Goal: Task Accomplishment & Management: Manage account settings

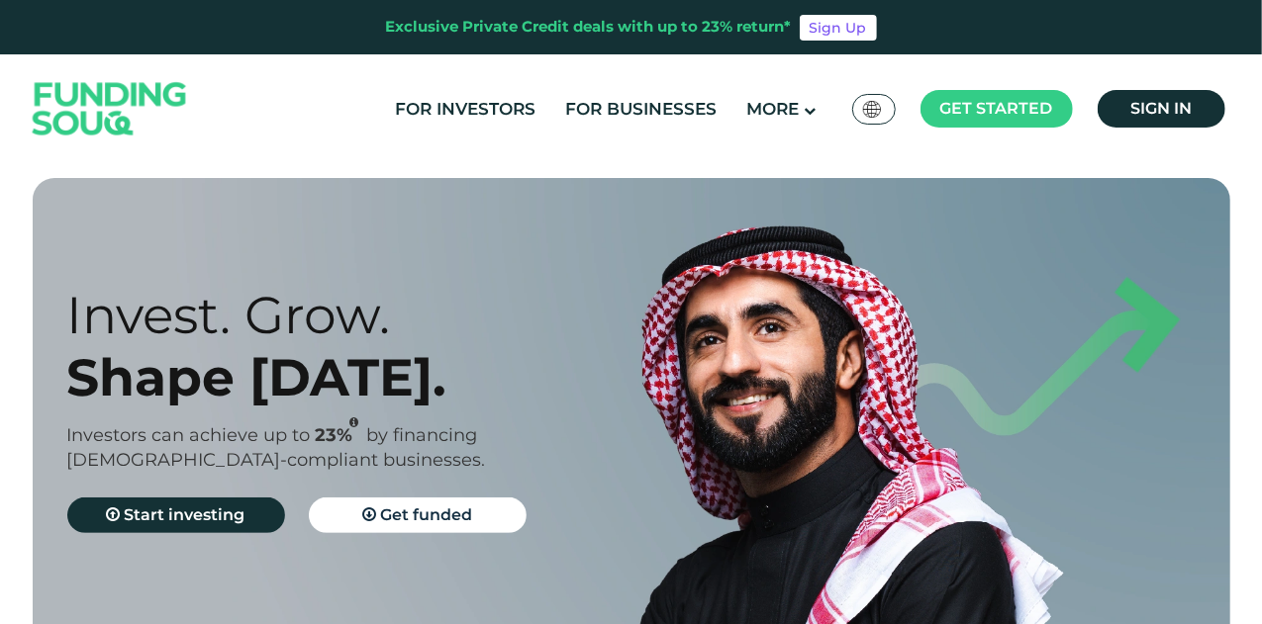
click at [1140, 149] on div "For Investors For Businesses More About Us Global عربي" at bounding box center [631, 108] width 1207 height 109
click at [1151, 126] on link "Sign in" at bounding box center [1161, 109] width 128 height 38
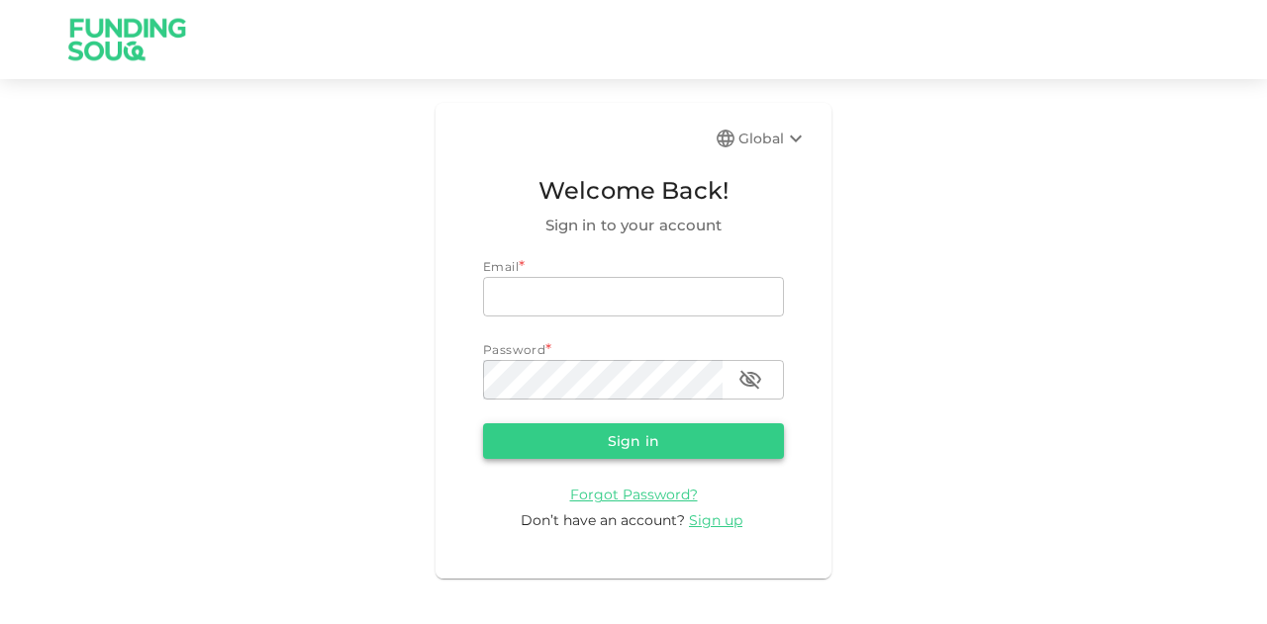
type input "[EMAIL_ADDRESS][PERSON_NAME][DOMAIN_NAME]"
click at [587, 431] on button "Sign in" at bounding box center [633, 442] width 301 height 36
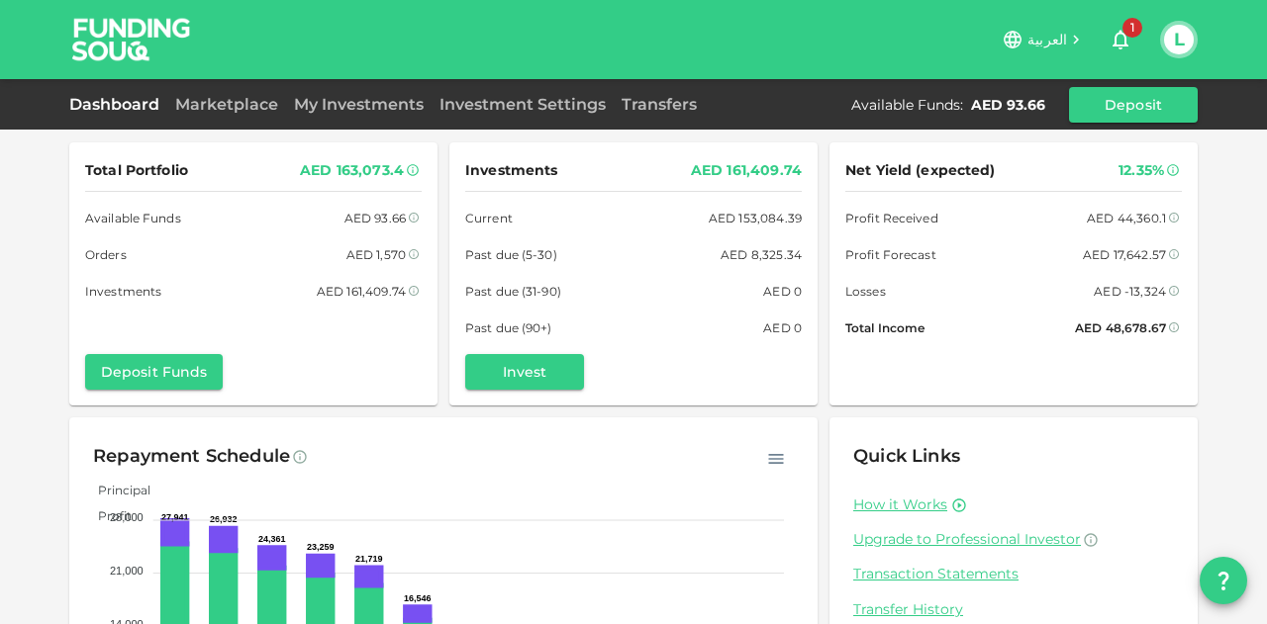
click at [1110, 37] on icon "button" at bounding box center [1120, 40] width 24 height 24
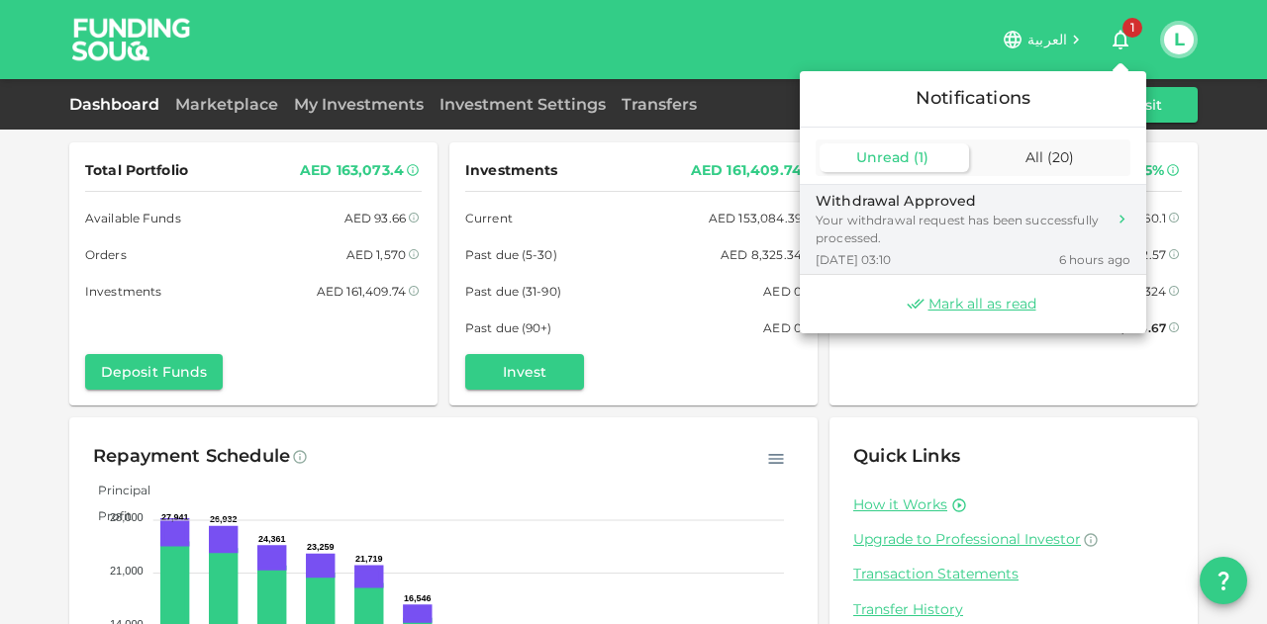
click at [1004, 195] on div "Withdrawal Approved" at bounding box center [960, 201] width 290 height 21
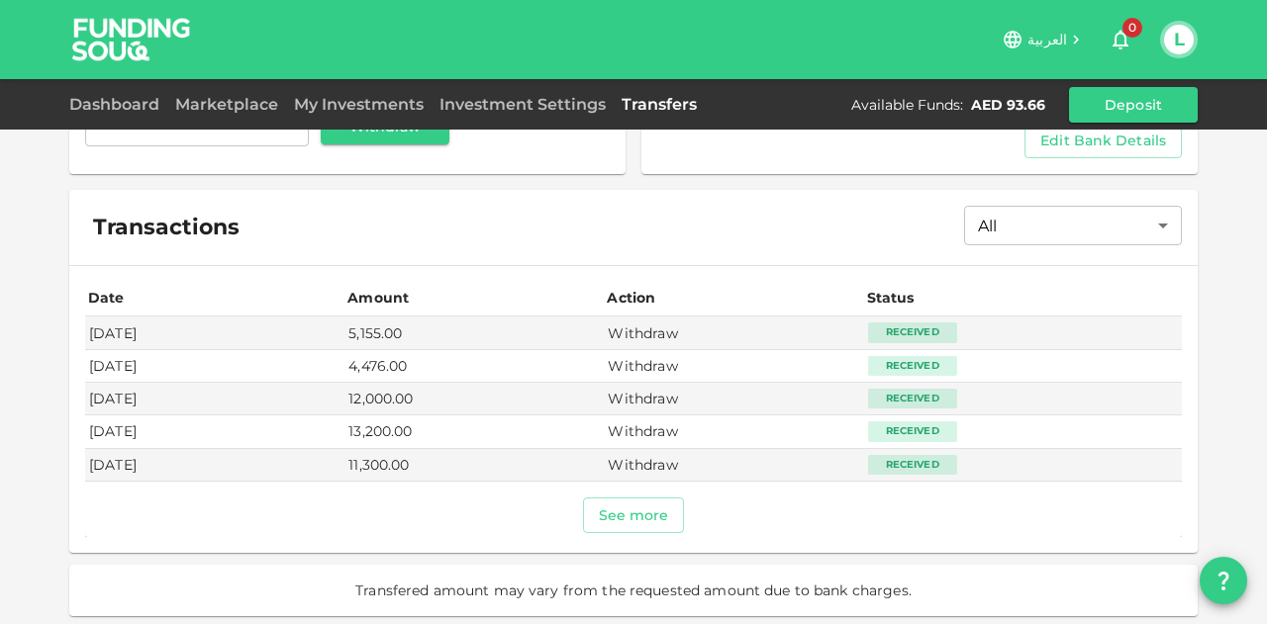
scroll to position [271, 0]
click at [210, 99] on link "Marketplace" at bounding box center [226, 104] width 119 height 19
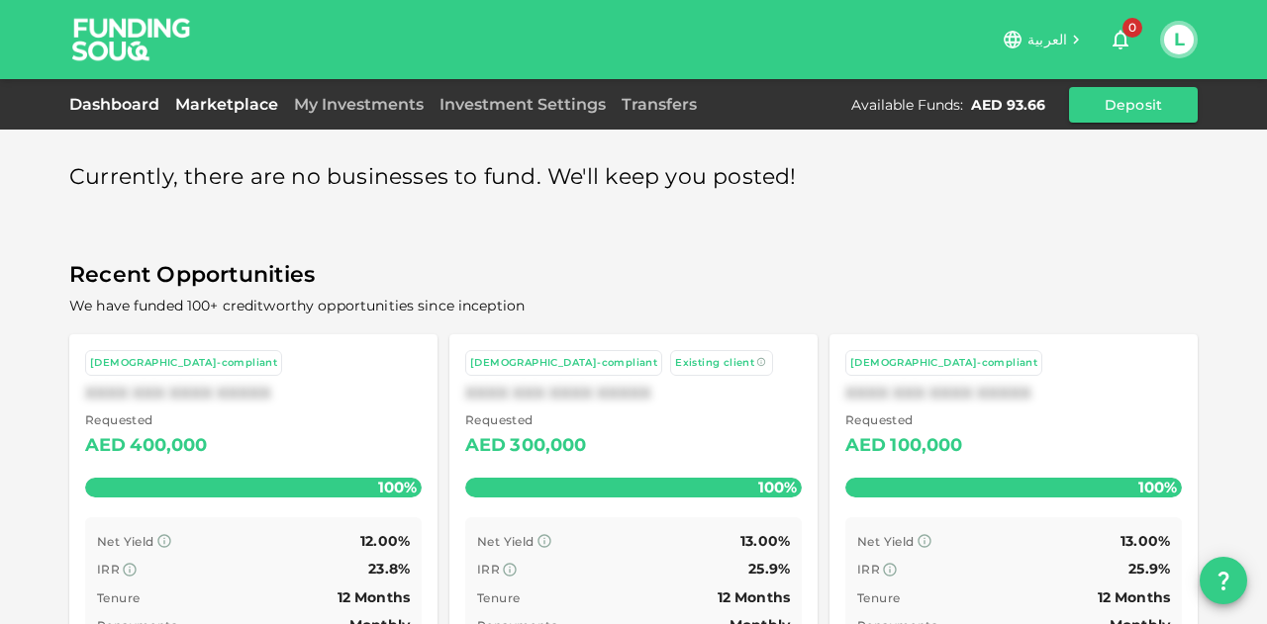
click at [124, 99] on link "Dashboard" at bounding box center [118, 104] width 98 height 19
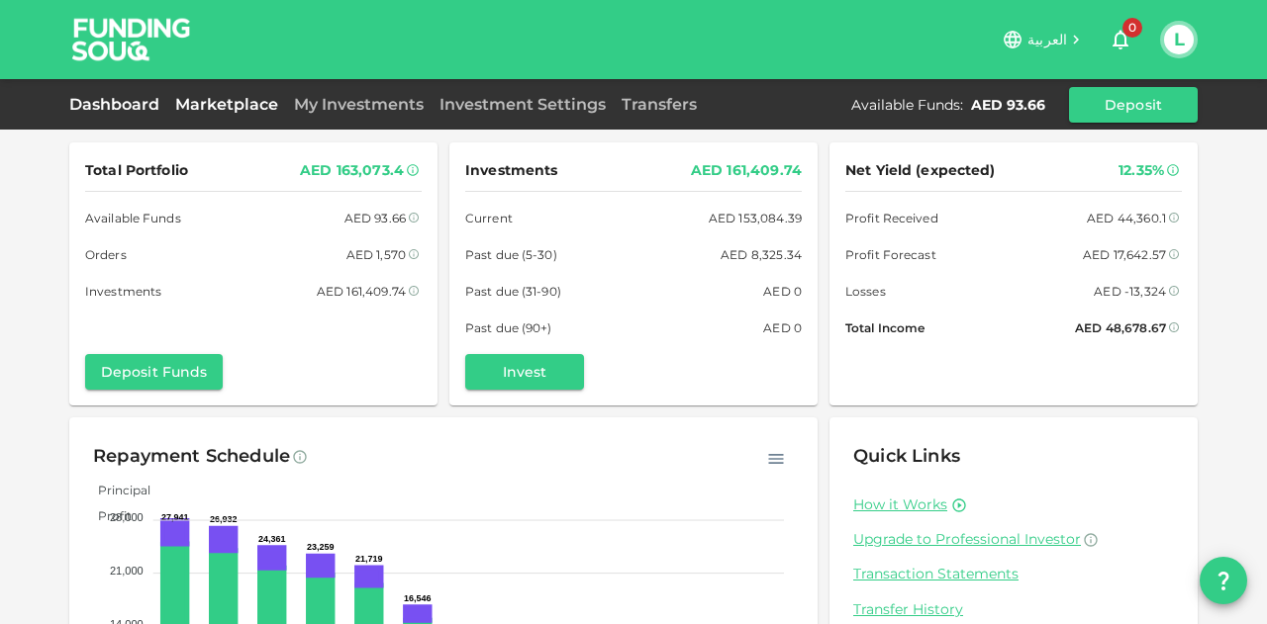
click at [253, 111] on link "Marketplace" at bounding box center [226, 104] width 119 height 19
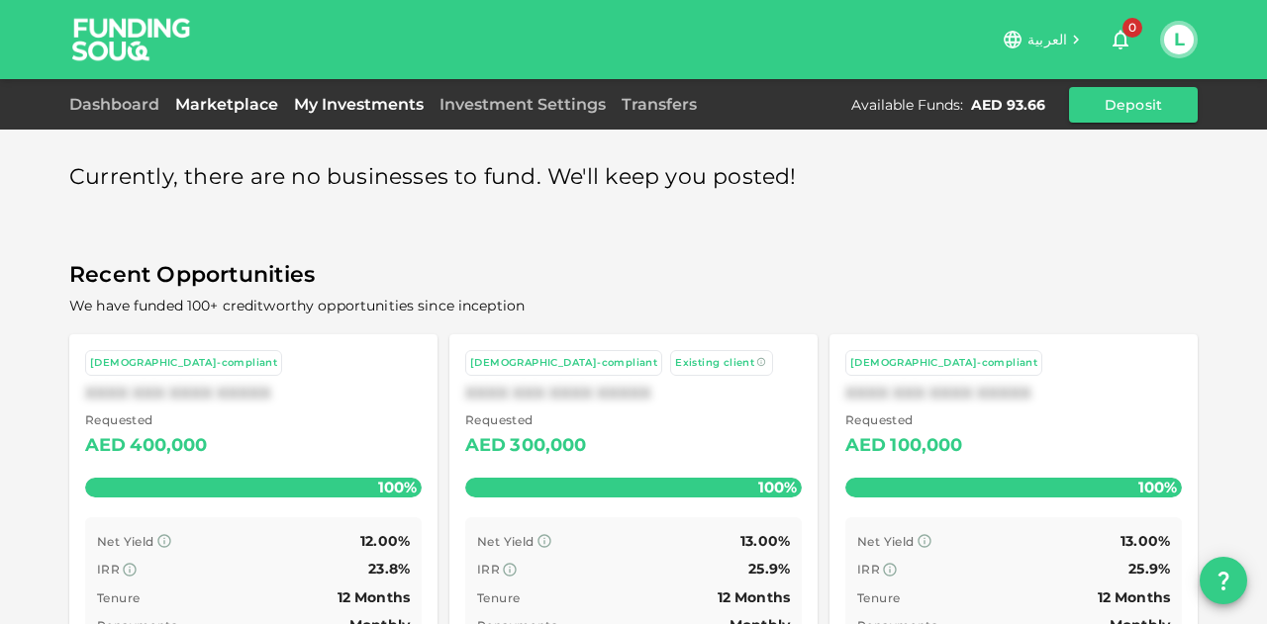
click at [355, 106] on link "My Investments" at bounding box center [358, 104] width 145 height 19
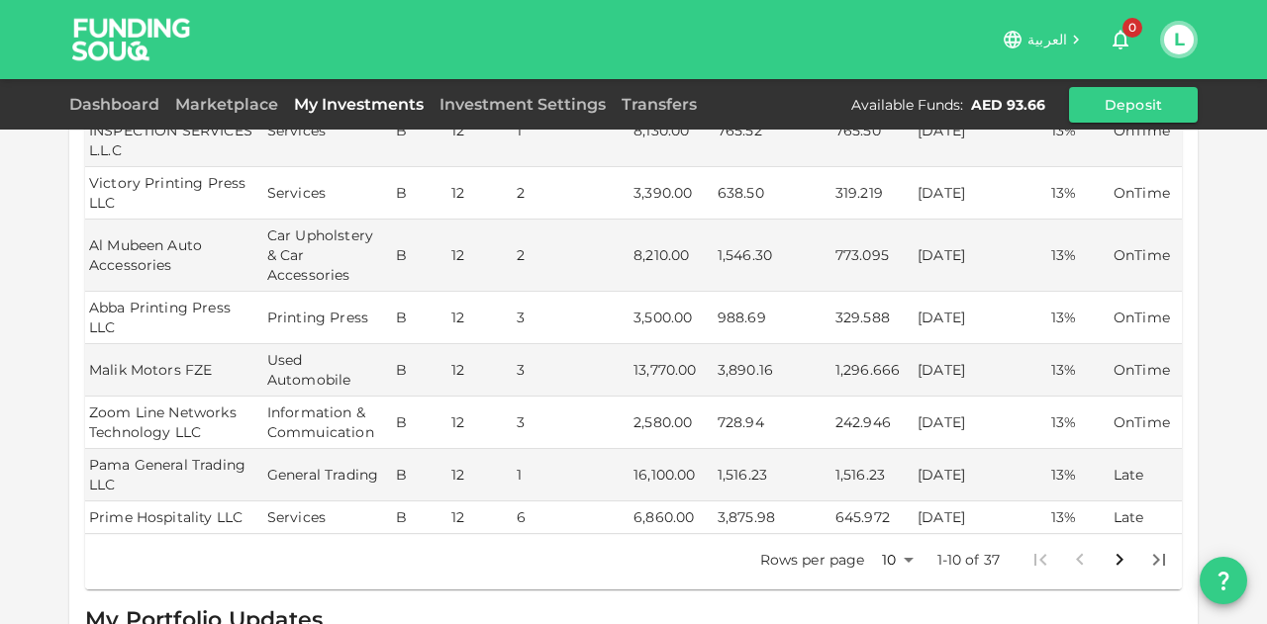
scroll to position [693, 0]
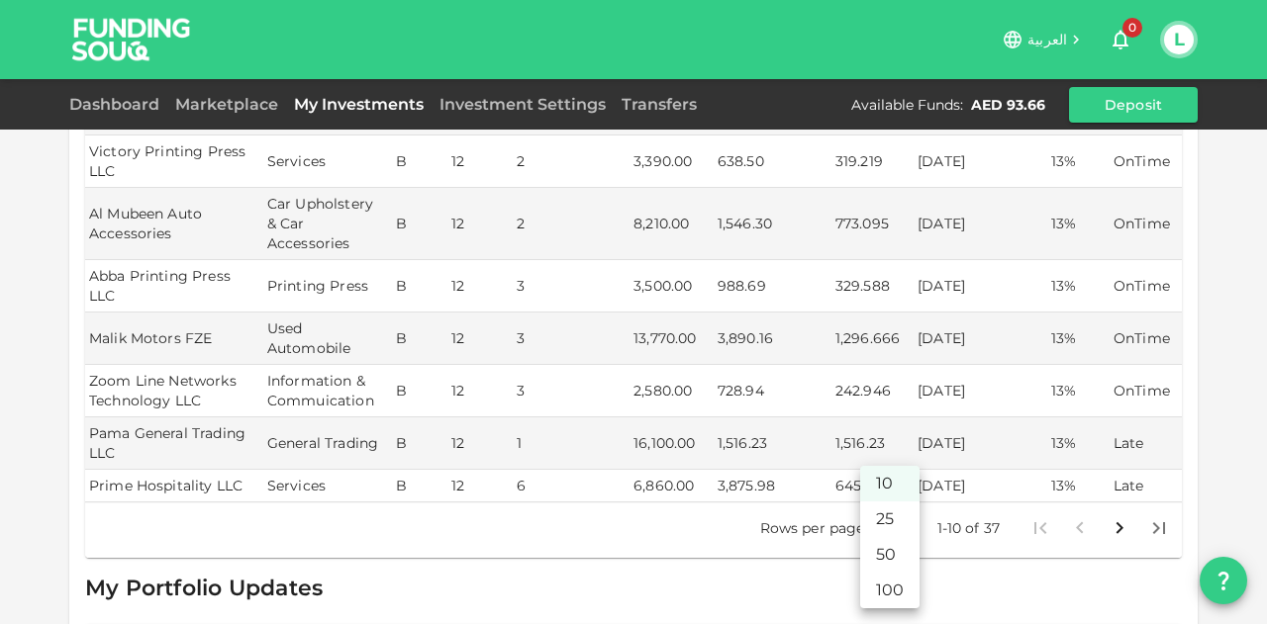
click at [883, 484] on body "العربية 0 L Dashboard Marketplace My Investments Investment Settings Transfers …" at bounding box center [633, 312] width 1267 height 624
click at [885, 569] on li "50" at bounding box center [889, 555] width 59 height 36
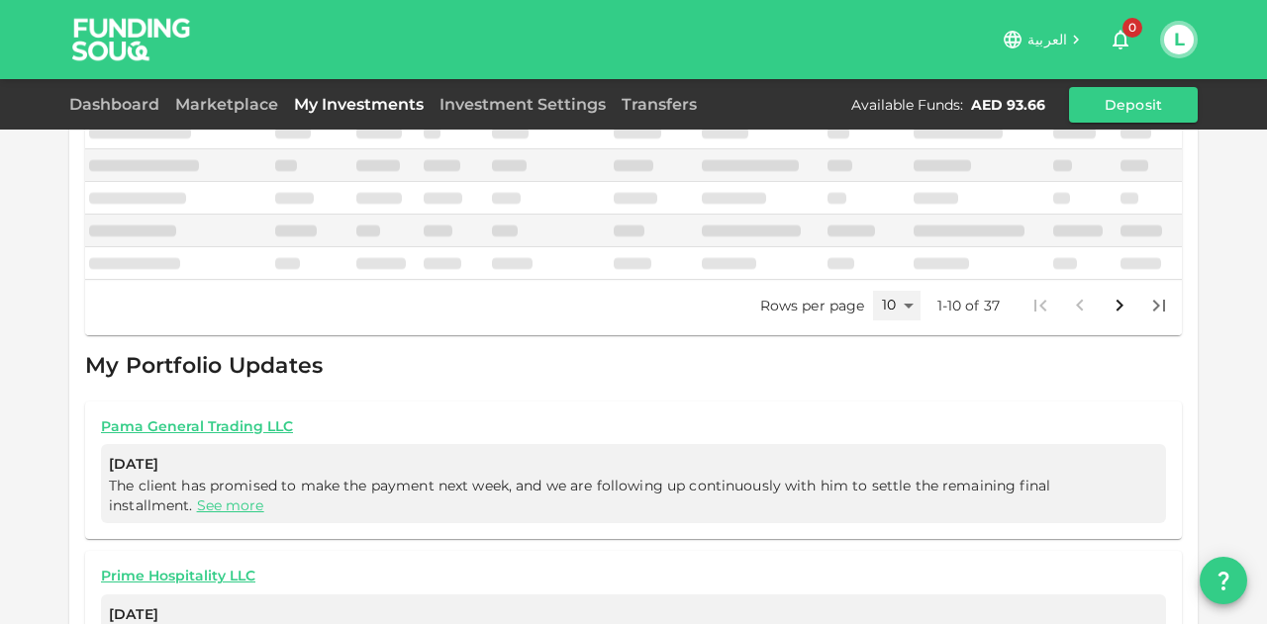
scroll to position [688, 0]
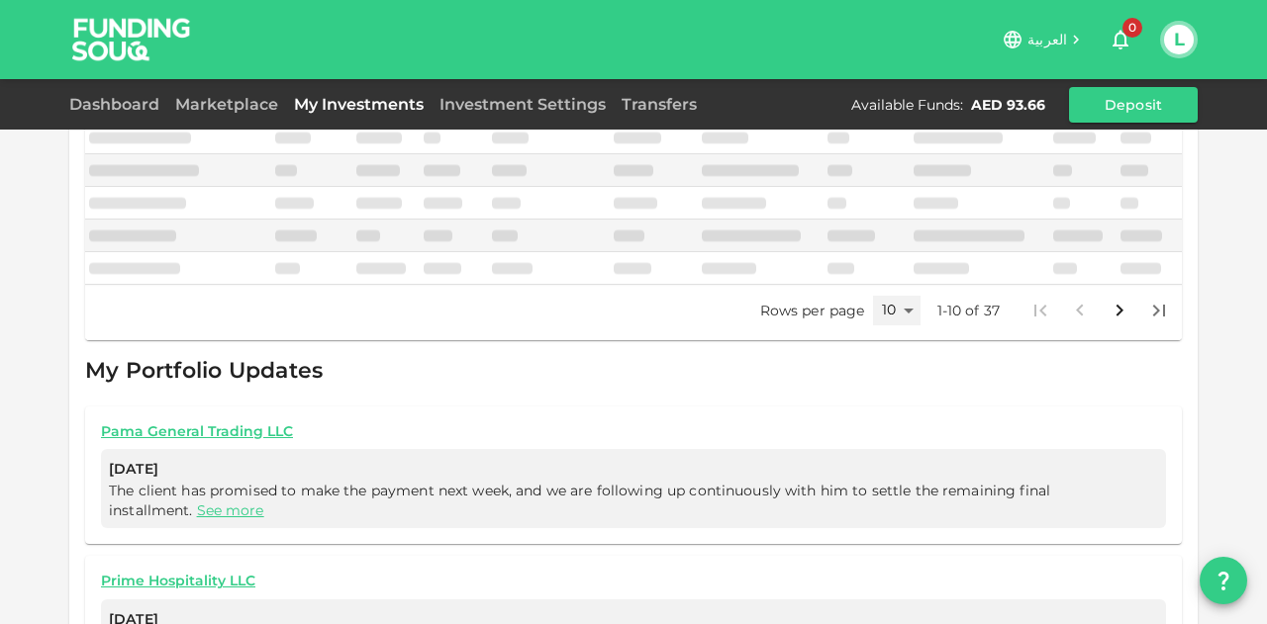
type input "50"
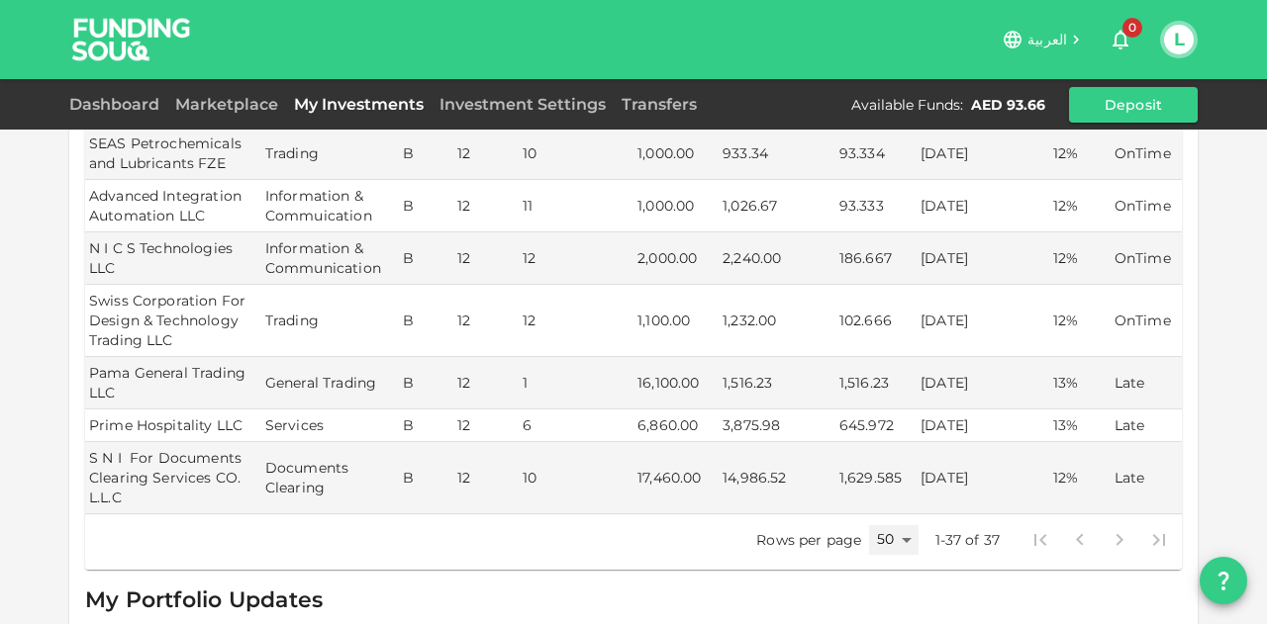
scroll to position [2019, 0]
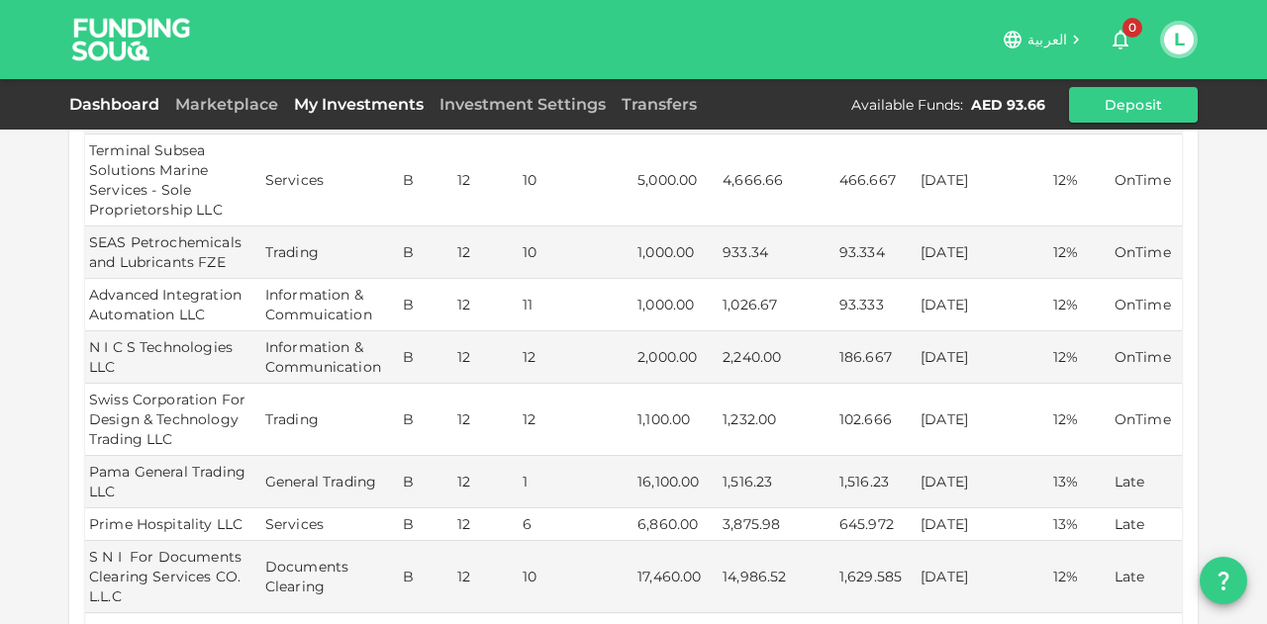
click at [143, 110] on link "Dashboard" at bounding box center [118, 104] width 98 height 19
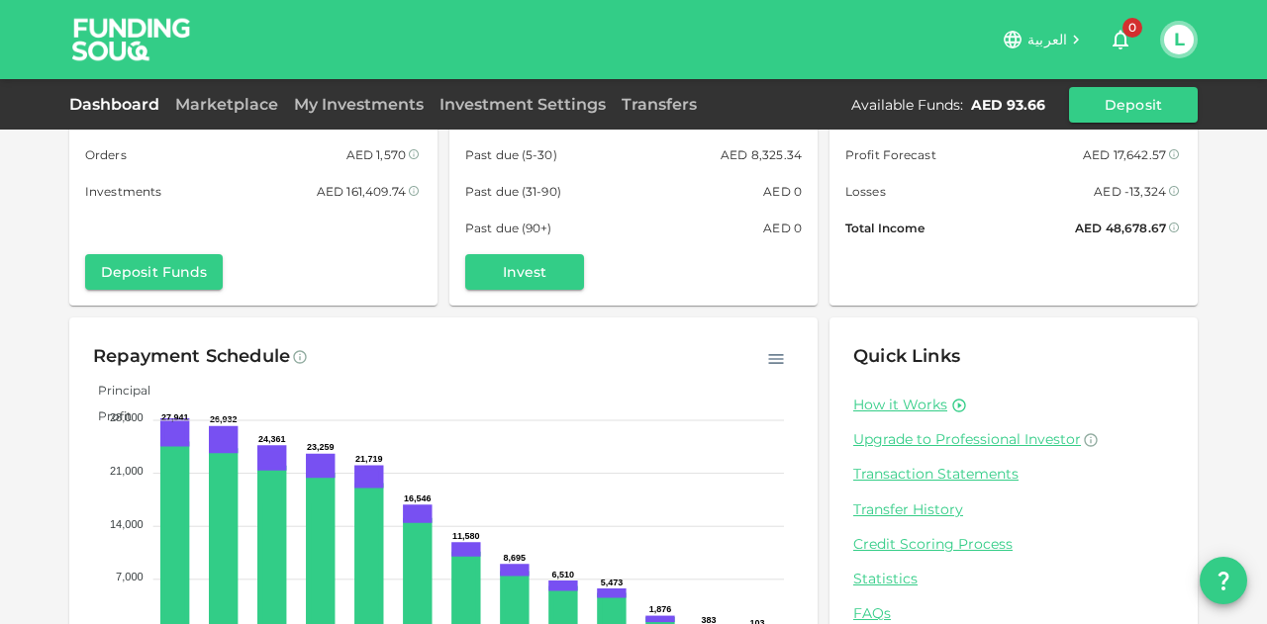
scroll to position [194, 0]
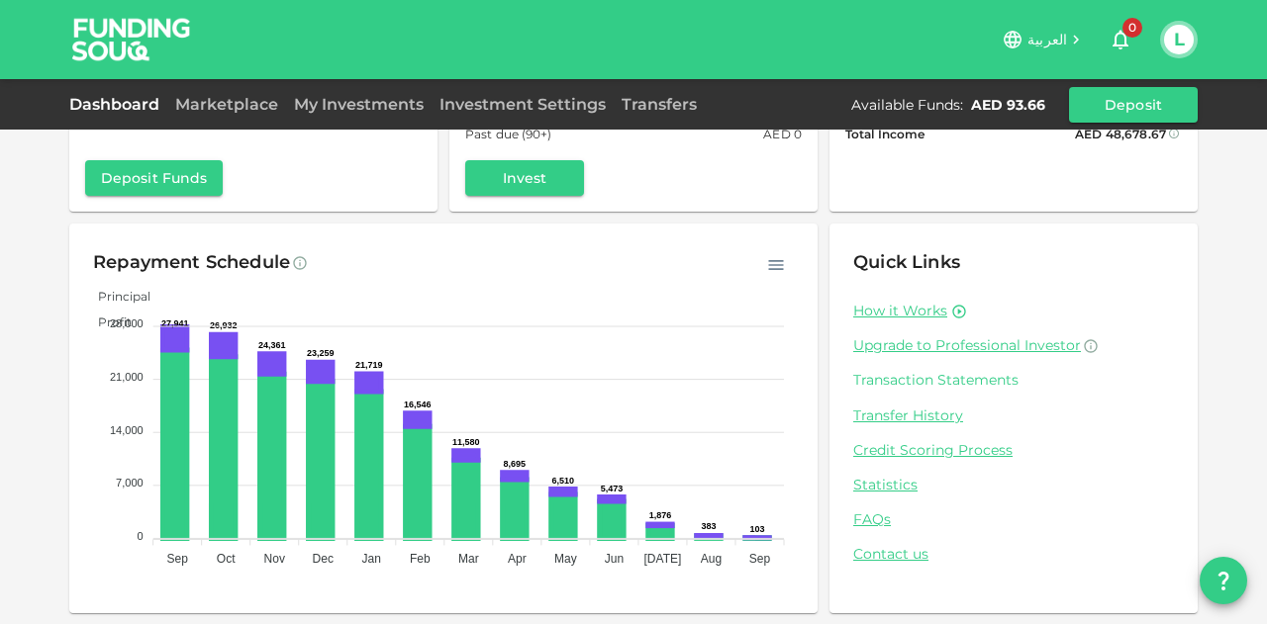
click at [887, 387] on link "Transaction Statements" at bounding box center [1013, 380] width 321 height 19
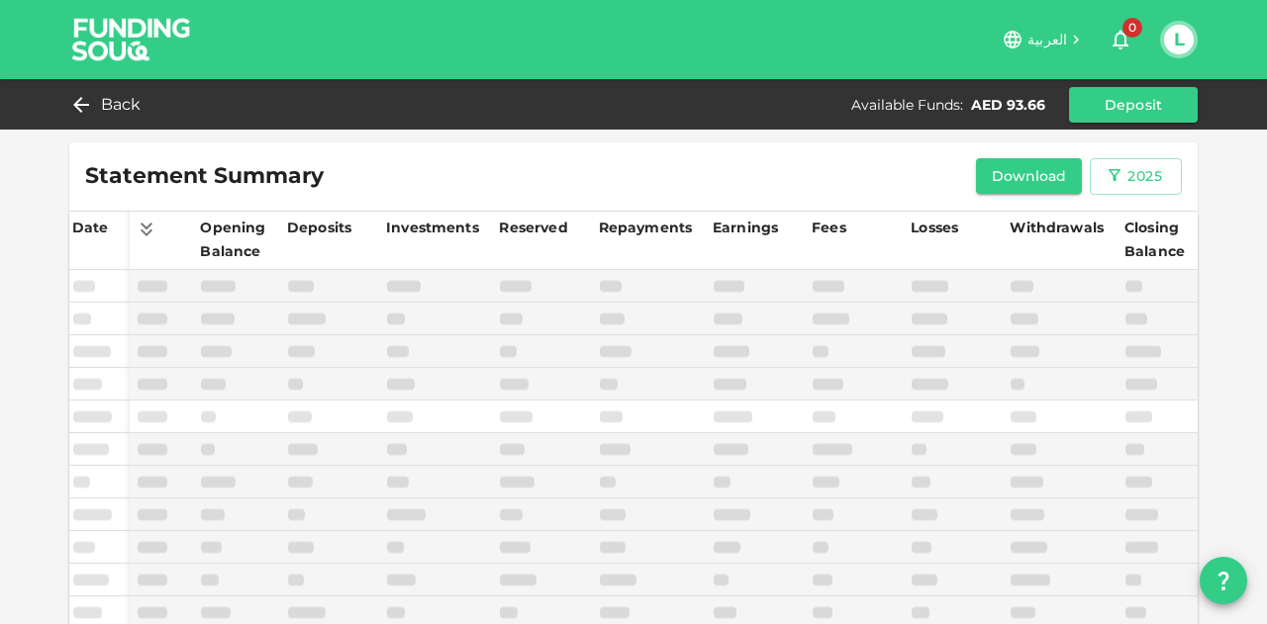
scroll to position [99, 0]
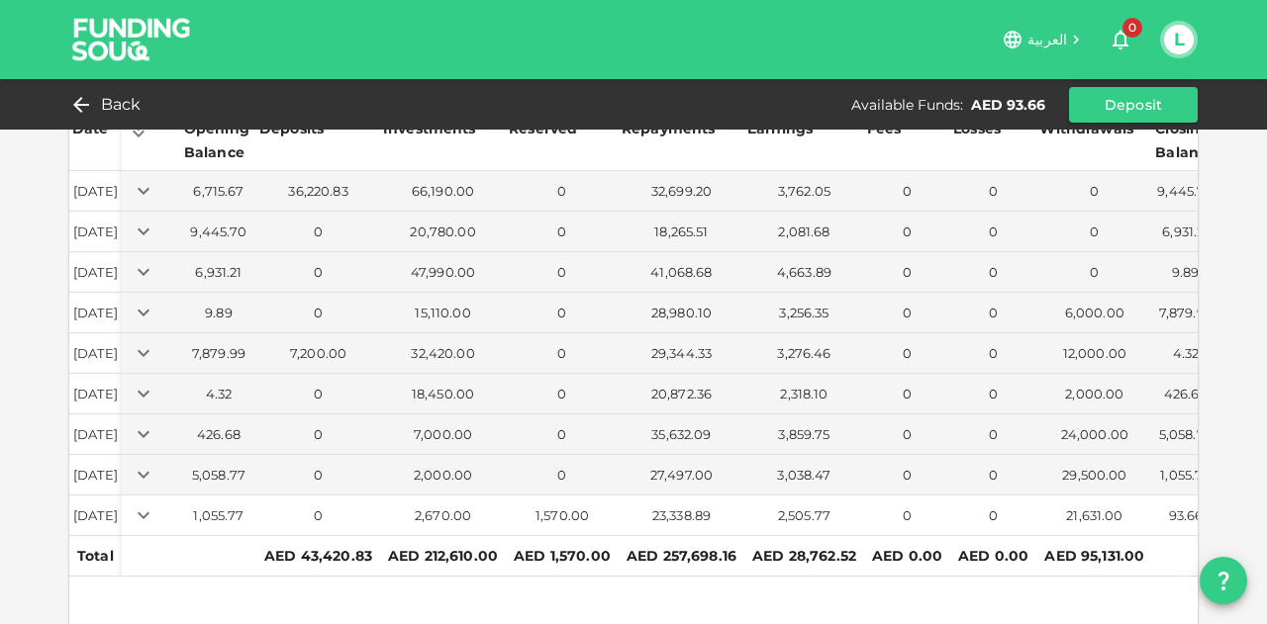
click at [155, 516] on icon "Expand" at bounding box center [144, 516] width 24 height 24
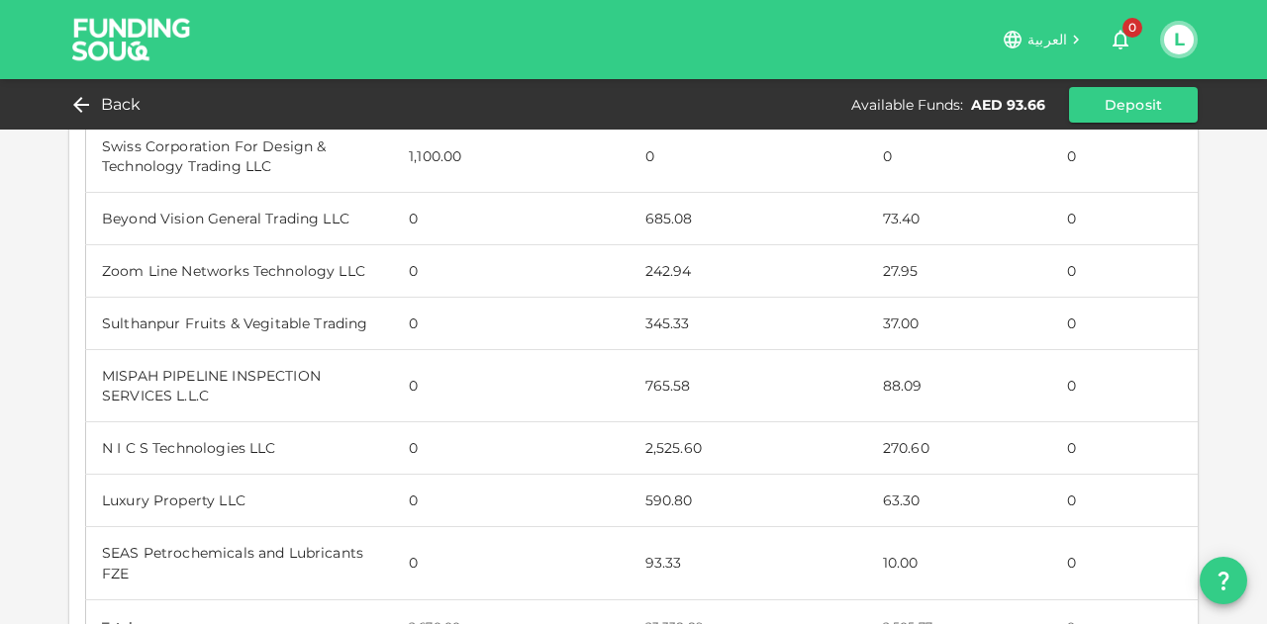
scroll to position [1979, 0]
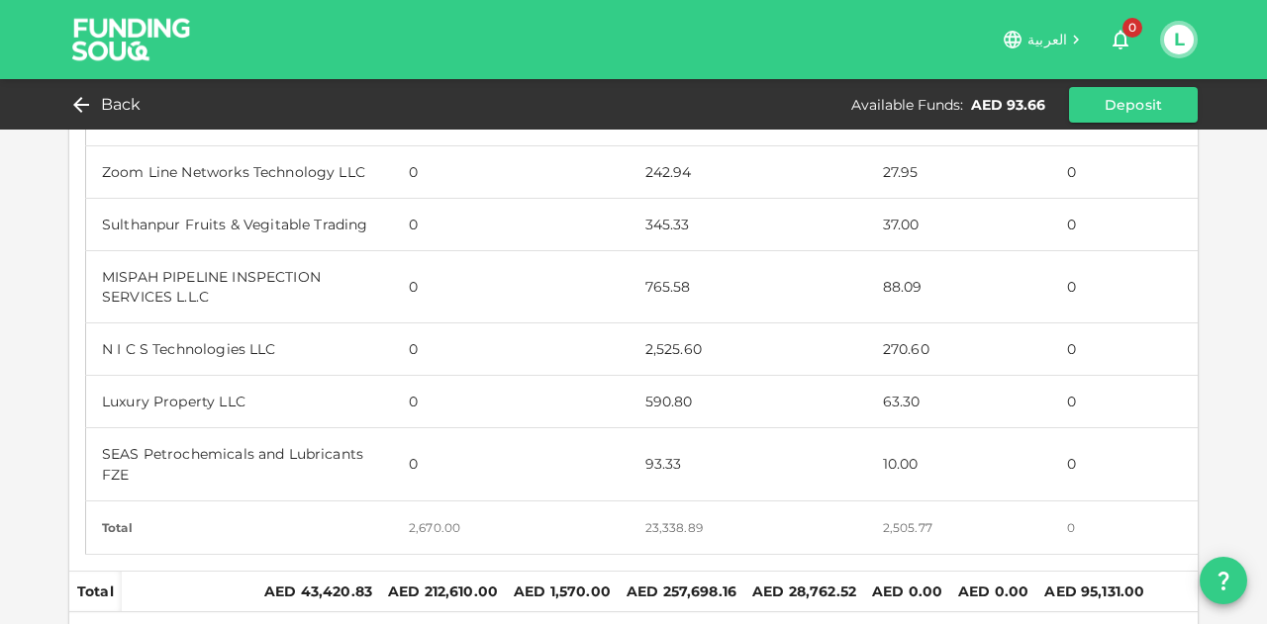
click at [293, 430] on td "SEAS Petrochemicals and Lubricants FZE" at bounding box center [240, 464] width 308 height 72
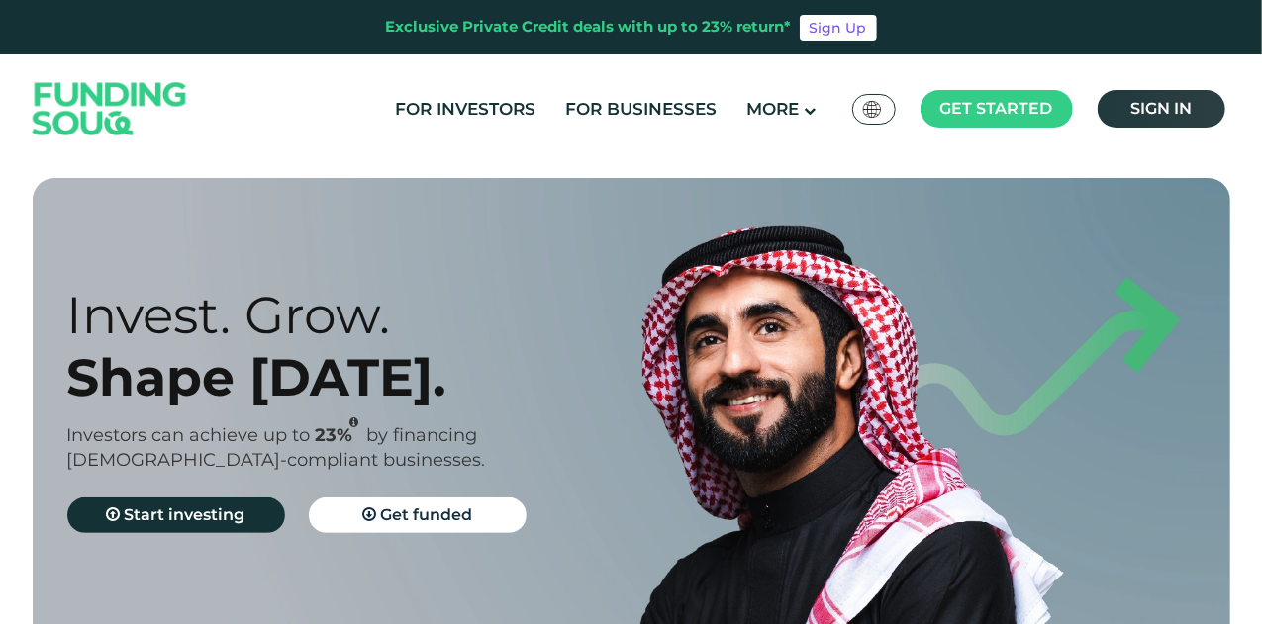
drag, startPoint x: 0, startPoint y: 0, endPoint x: 1137, endPoint y: 108, distance: 1142.1
click at [1137, 108] on span "Sign in" at bounding box center [1160, 108] width 61 height 19
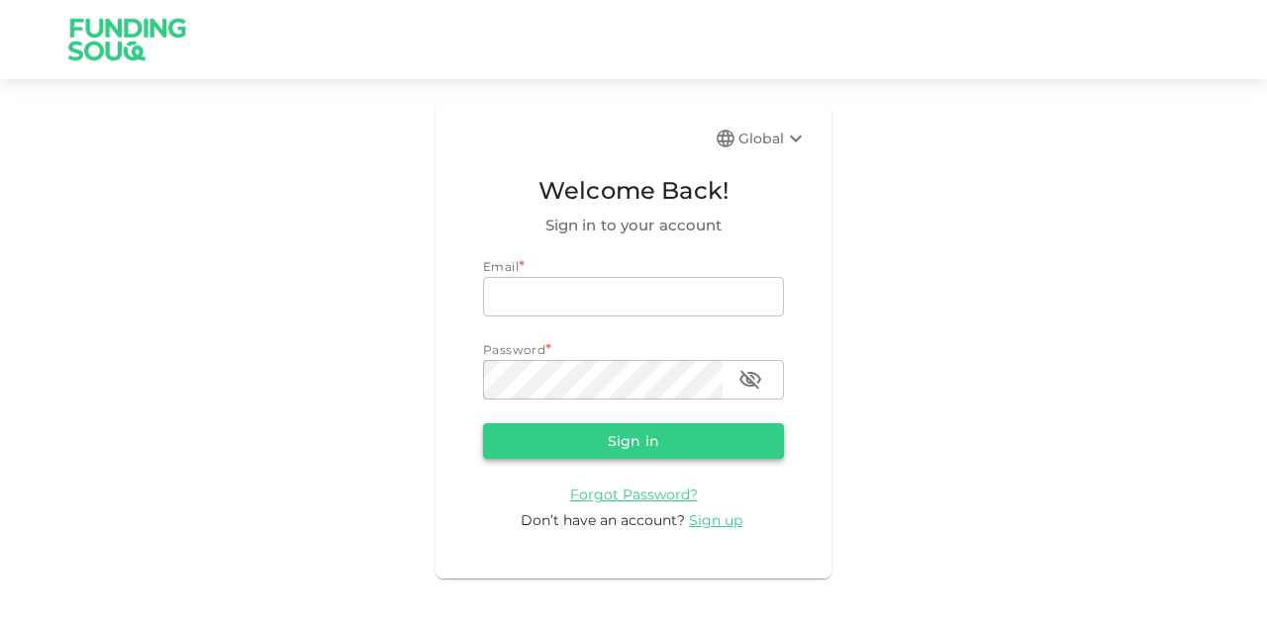
type input "[EMAIL_ADDRESS][PERSON_NAME][DOMAIN_NAME]"
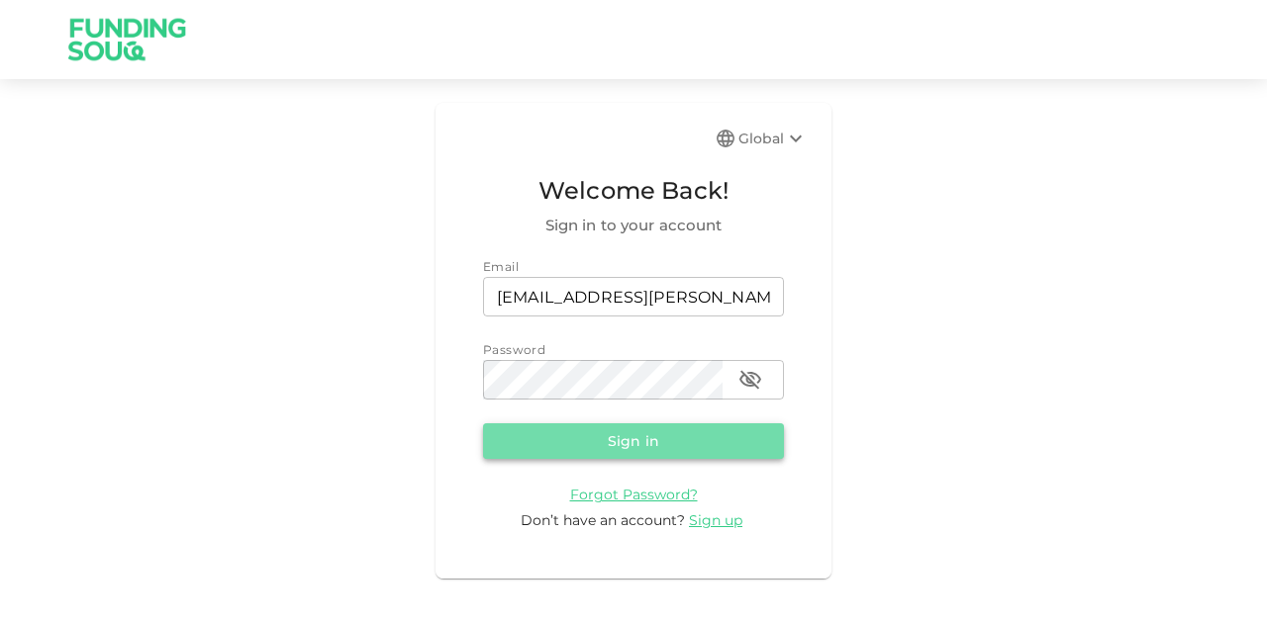
click at [537, 442] on button "Sign in" at bounding box center [633, 442] width 301 height 36
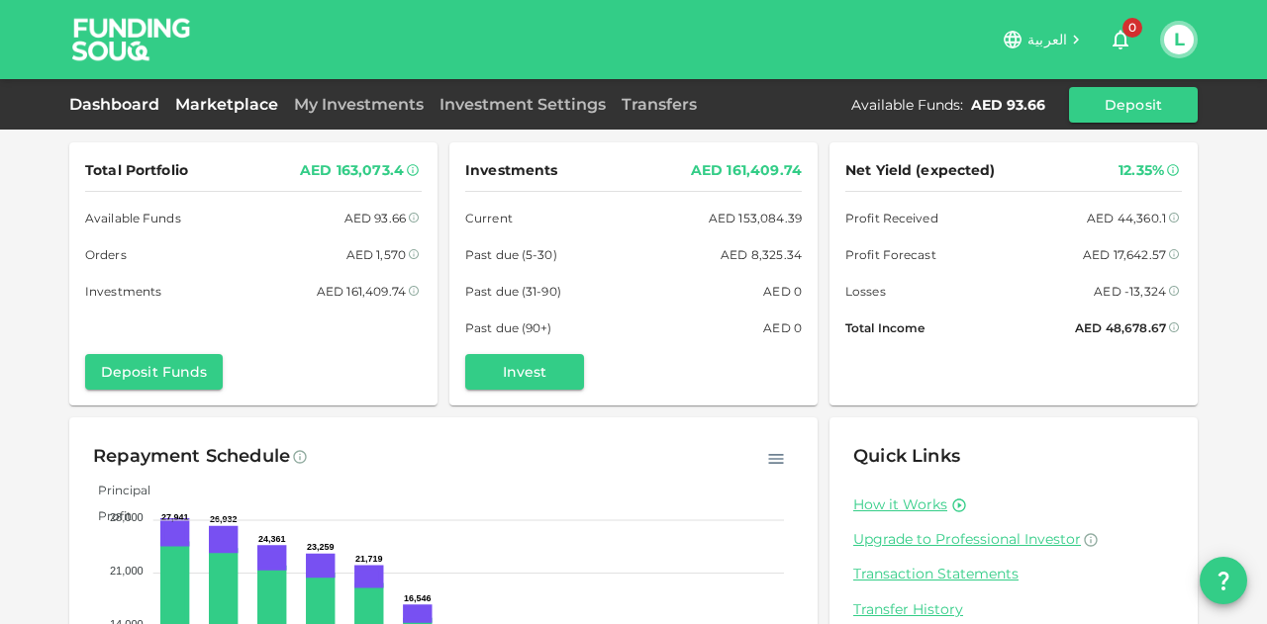
click at [255, 100] on link "Marketplace" at bounding box center [226, 104] width 119 height 19
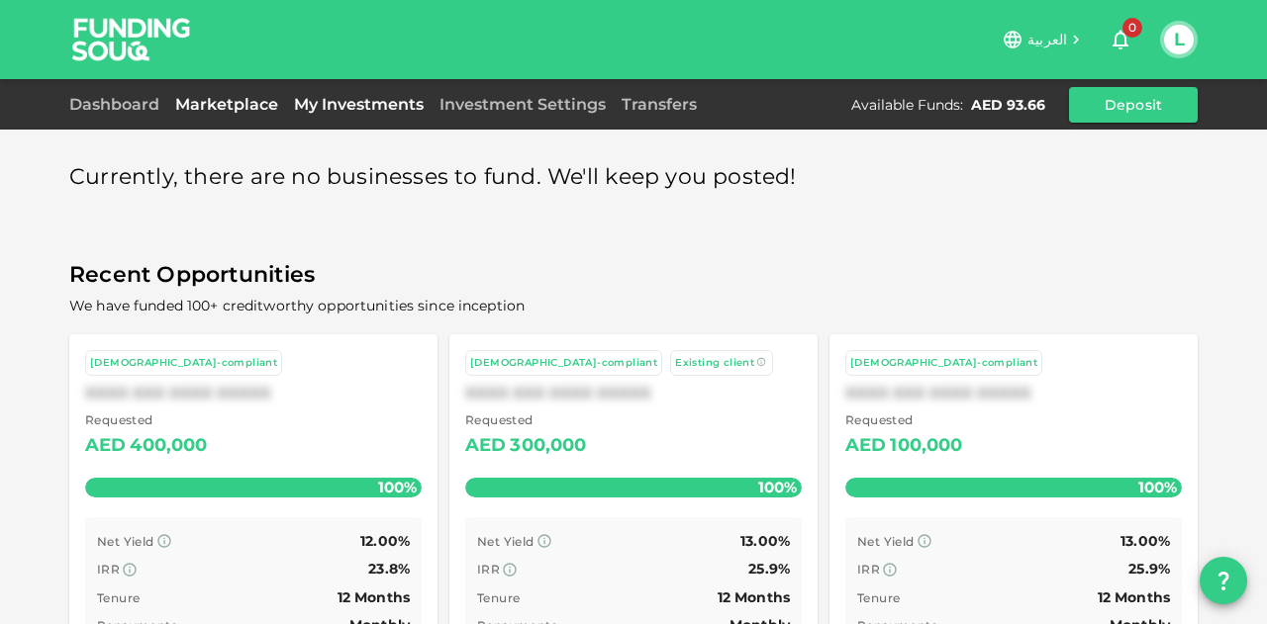
click at [331, 106] on link "My Investments" at bounding box center [358, 104] width 145 height 19
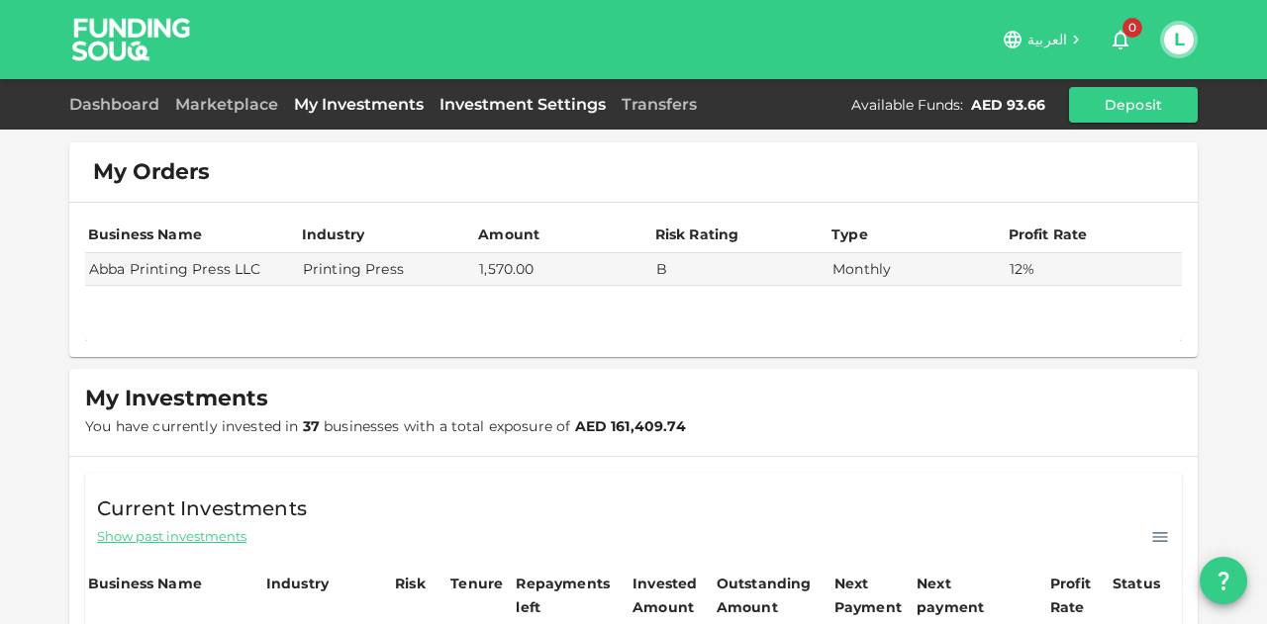
click at [507, 106] on link "Investment Settings" at bounding box center [522, 104] width 182 height 19
